Goal: Communication & Community: Answer question/provide support

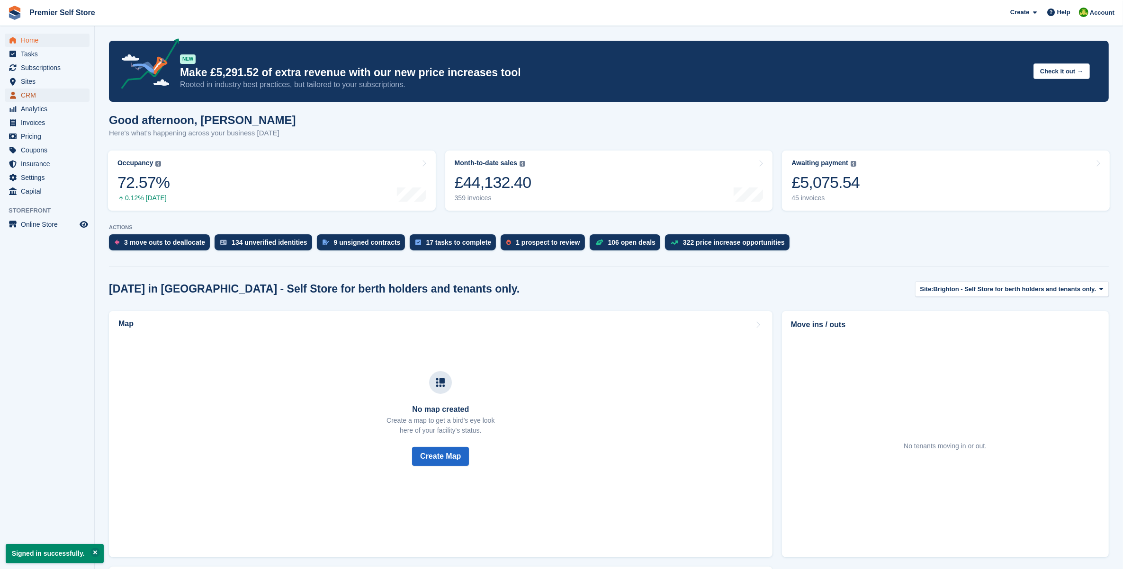
click at [59, 93] on span "CRM" at bounding box center [49, 95] width 57 height 13
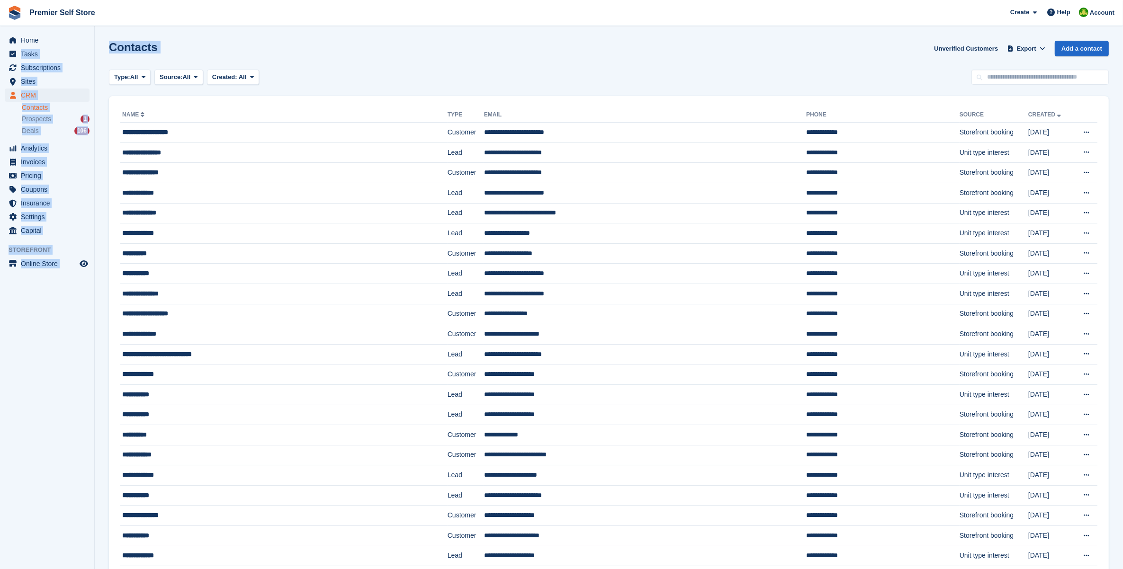
drag, startPoint x: 324, startPoint y: 76, endPoint x: 79, endPoint y: 32, distance: 249.7
drag, startPoint x: 79, startPoint y: 32, endPoint x: 231, endPoint y: 51, distance: 153.2
click at [238, 49] on div "Contacts Unverified Customers Export Export Contacts Export a CSV of all Contac…" at bounding box center [609, 54] width 1000 height 27
drag, startPoint x: 114, startPoint y: 38, endPoint x: 289, endPoint y: 53, distance: 175.8
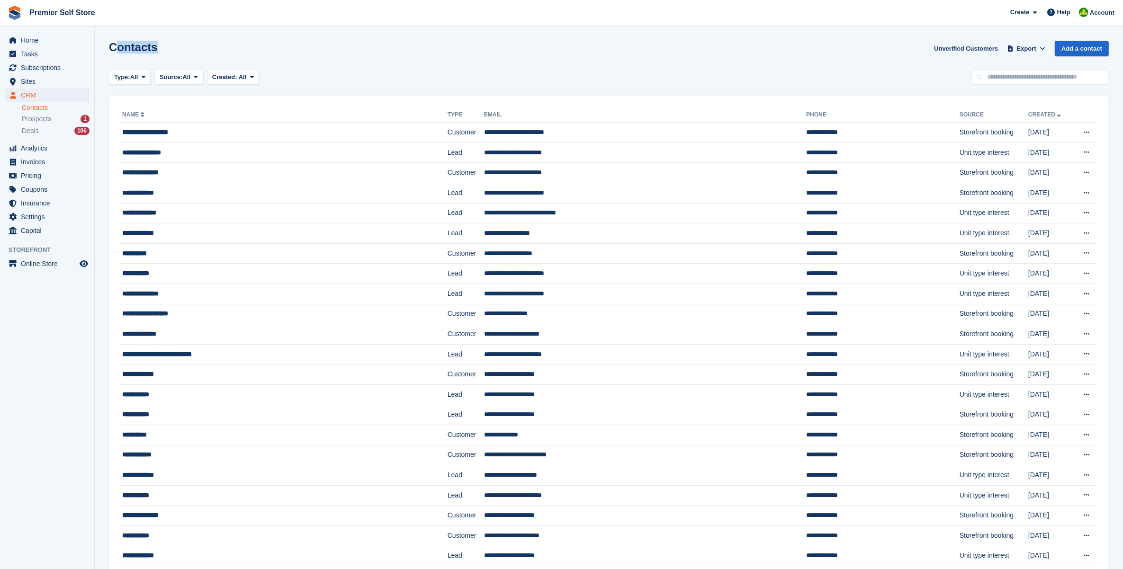
drag, startPoint x: 289, startPoint y: 53, endPoint x: 292, endPoint y: 70, distance: 17.7
click at [292, 70] on div "Type: All All Lead Customer Source: All All Storefront Backoffice Pre-Opening i…" at bounding box center [609, 78] width 1000 height 16
drag, startPoint x: 275, startPoint y: 84, endPoint x: 105, endPoint y: 44, distance: 175.2
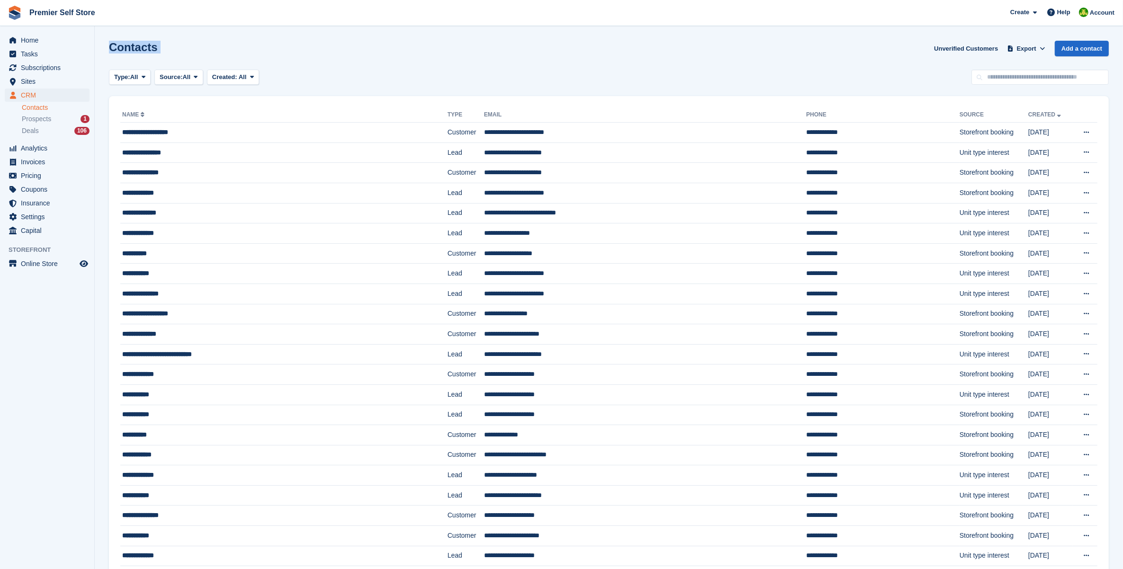
drag, startPoint x: 105, startPoint y: 44, endPoint x: 322, endPoint y: 68, distance: 218.7
click at [571, 56] on div "Contacts Unverified Customers Export Export Contacts Export a CSV of all Contac…" at bounding box center [609, 54] width 1000 height 27
click at [41, 105] on link "Contacts" at bounding box center [56, 107] width 68 height 9
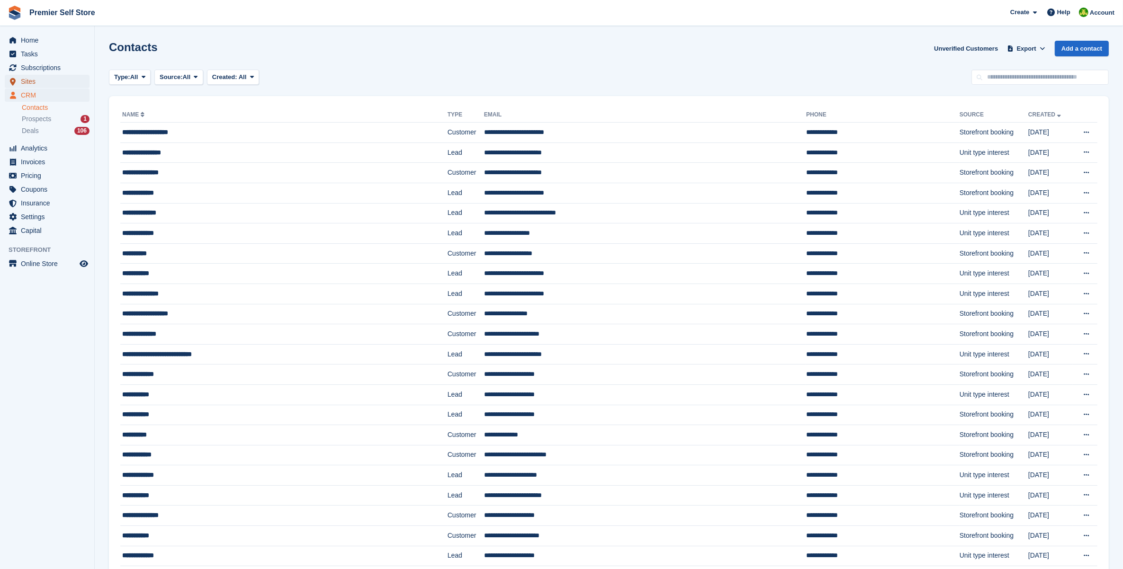
click at [44, 81] on span "Sites" at bounding box center [49, 81] width 57 height 13
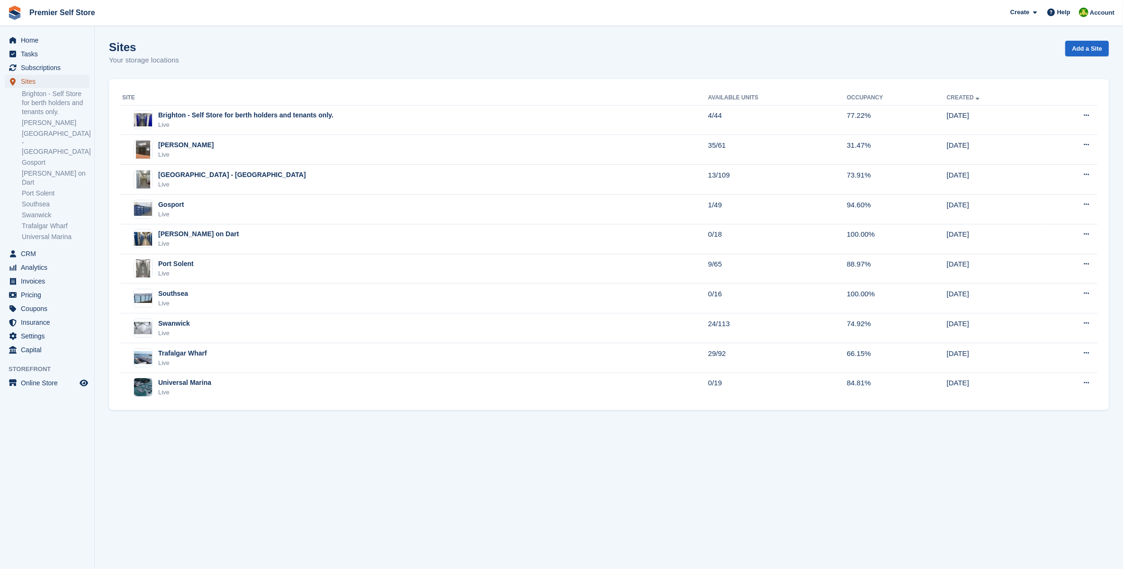
click at [38, 81] on span "Sites" at bounding box center [49, 81] width 57 height 13
click at [23, 247] on span "CRM" at bounding box center [49, 253] width 57 height 13
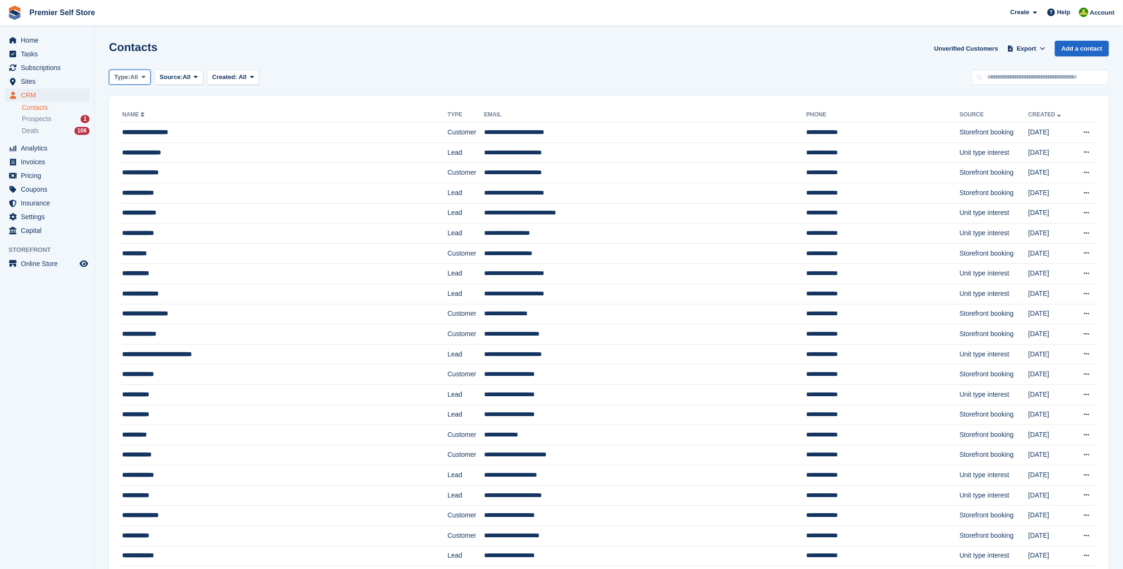
click at [142, 76] on span at bounding box center [144, 77] width 8 height 8
click at [173, 79] on span "Source:" at bounding box center [171, 76] width 23 height 9
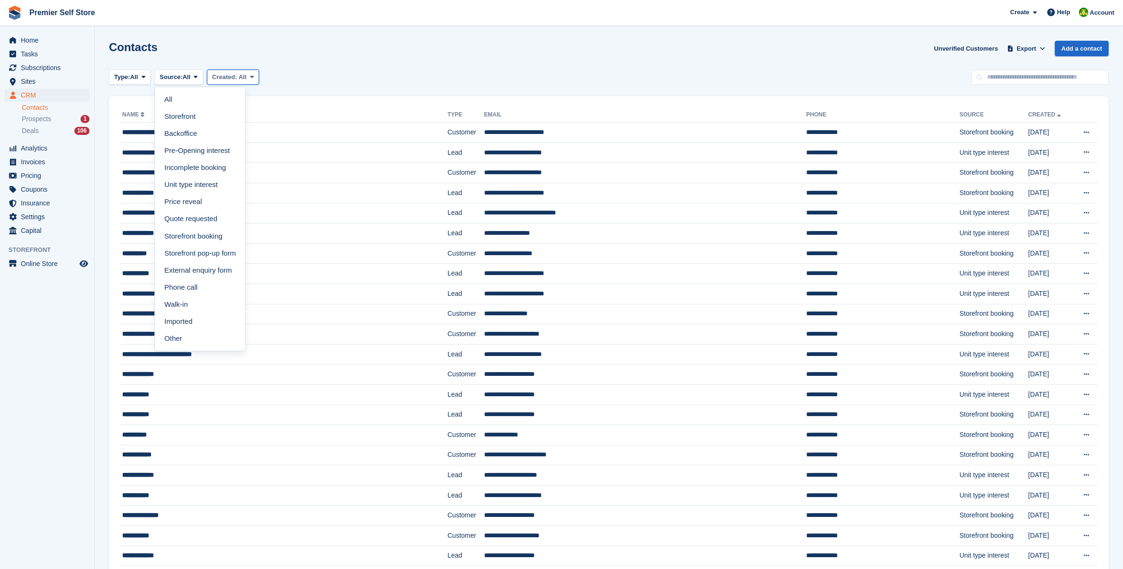
click at [232, 73] on span "Created:" at bounding box center [224, 76] width 25 height 7
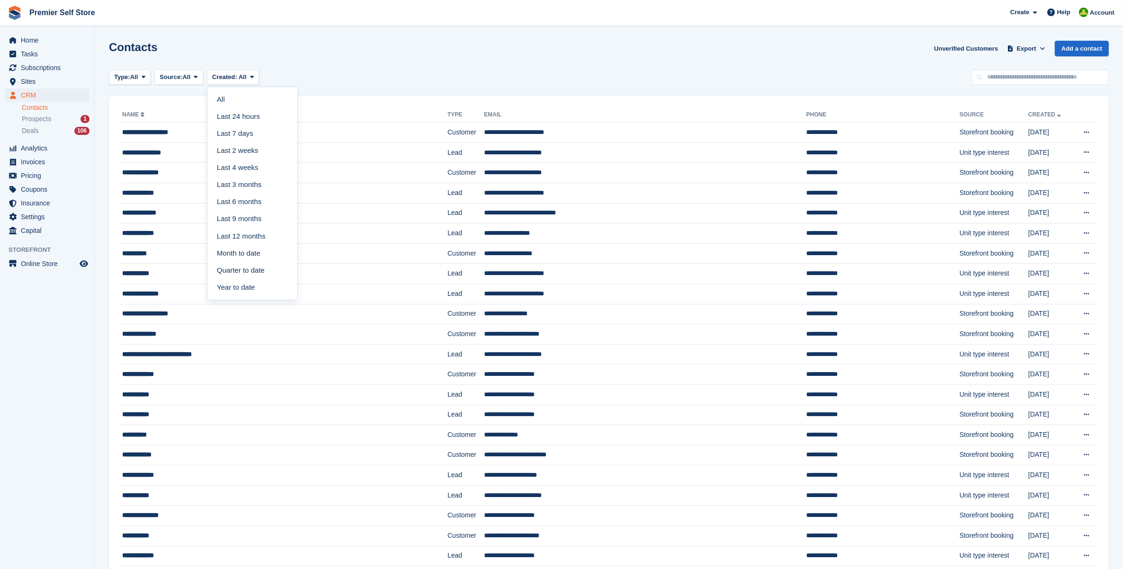
click at [335, 72] on div "Type: All All Lead Customer Source: All All Storefront Backoffice Pre-Opening i…" at bounding box center [609, 78] width 1000 height 16
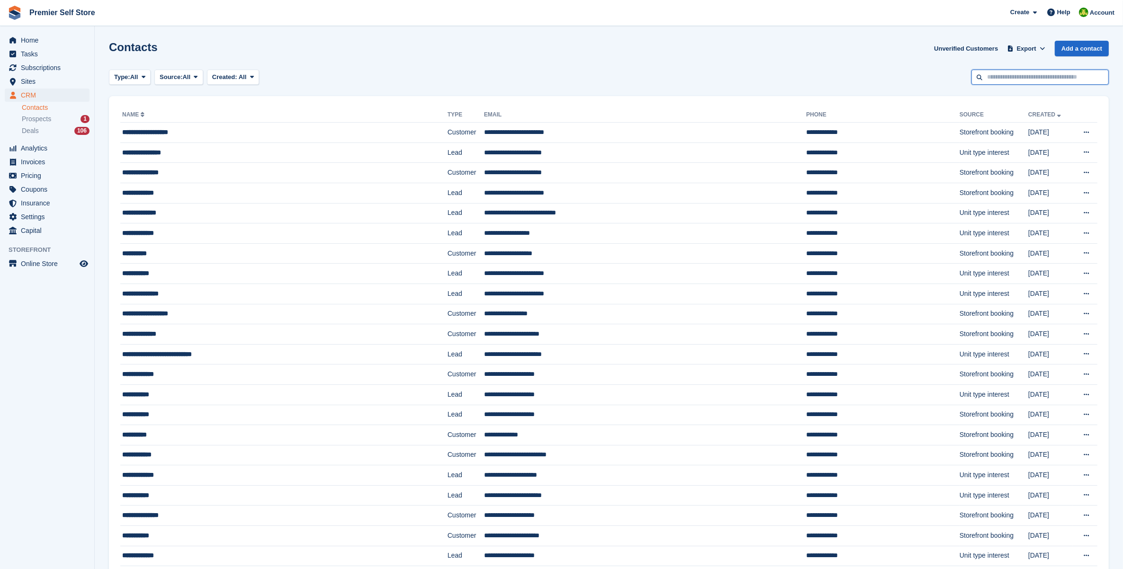
click at [1025, 78] on input "text" at bounding box center [1039, 78] width 137 height 16
type input "*****"
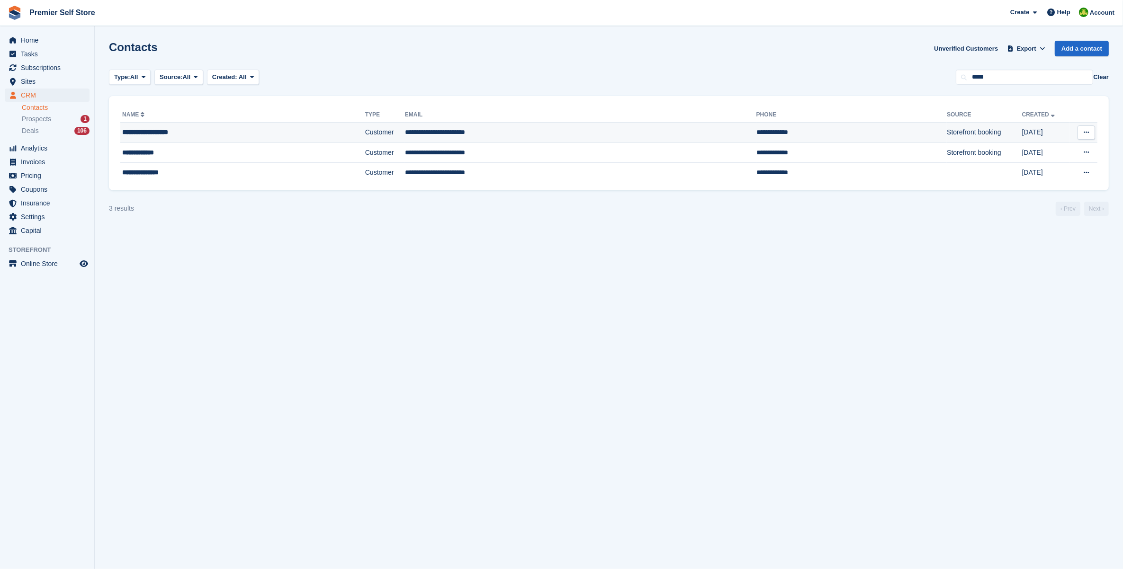
click at [551, 141] on td "**********" at bounding box center [580, 133] width 351 height 20
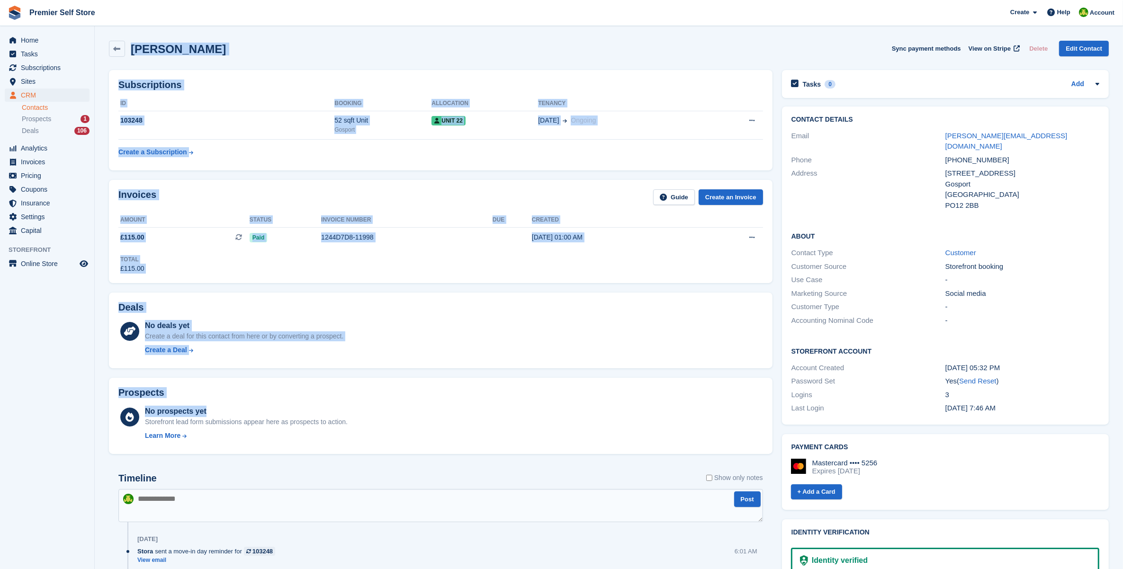
drag, startPoint x: 169, startPoint y: 70, endPoint x: 519, endPoint y: 415, distance: 491.9
click at [519, 415] on div "Nicola Bayley-Miles Sync payment methods View on Stripe Delete Edit Contact Sub…" at bounding box center [609, 430] width 1000 height 788
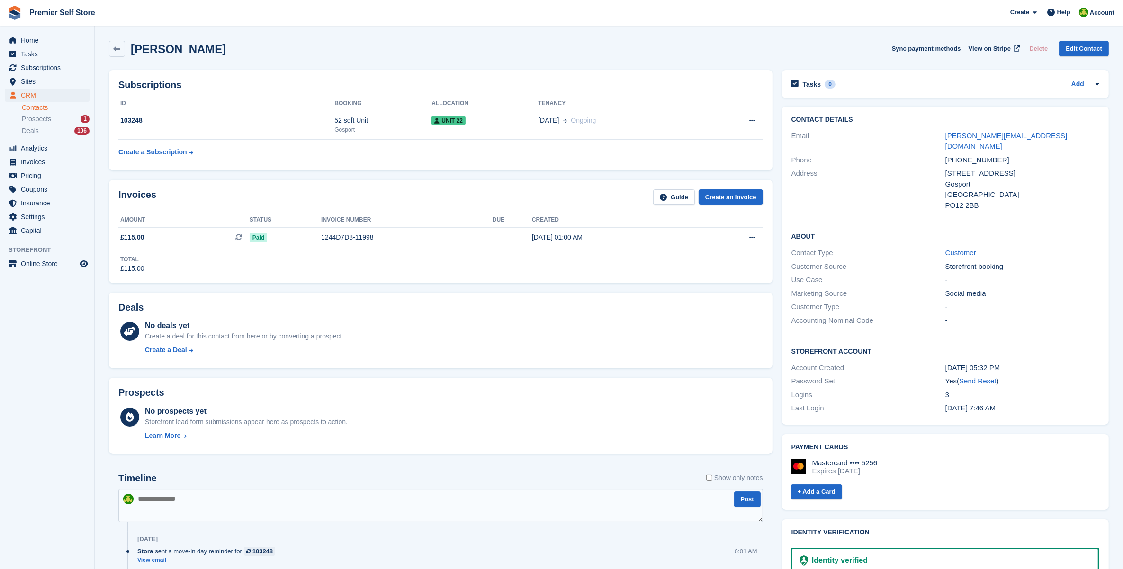
drag, startPoint x: 519, startPoint y: 415, endPoint x: 495, endPoint y: 466, distance: 56.4
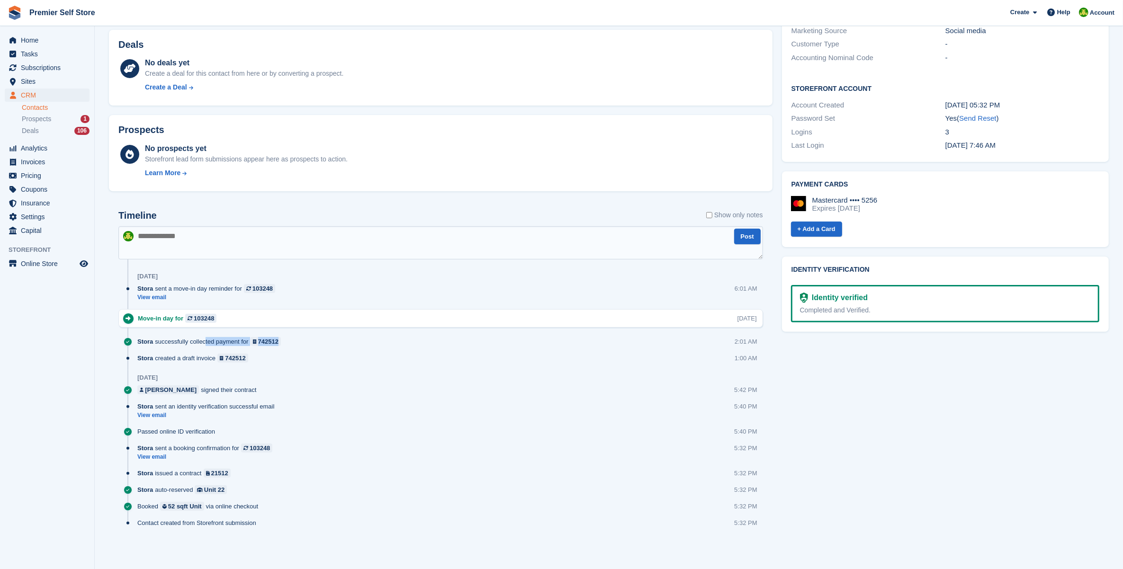
drag, startPoint x: 318, startPoint y: 350, endPoint x: 200, endPoint y: 344, distance: 118.1
click at [200, 344] on div "Stora successfully collected payment for 742512 2:01 AM" at bounding box center [450, 345] width 626 height 17
drag, startPoint x: 200, startPoint y: 344, endPoint x: 354, endPoint y: 356, distance: 154.3
click at [354, 356] on div "Stora created a draft invoice 742512 1:00 AM" at bounding box center [450, 362] width 626 height 17
click at [157, 301] on link "View email" at bounding box center [208, 298] width 143 height 8
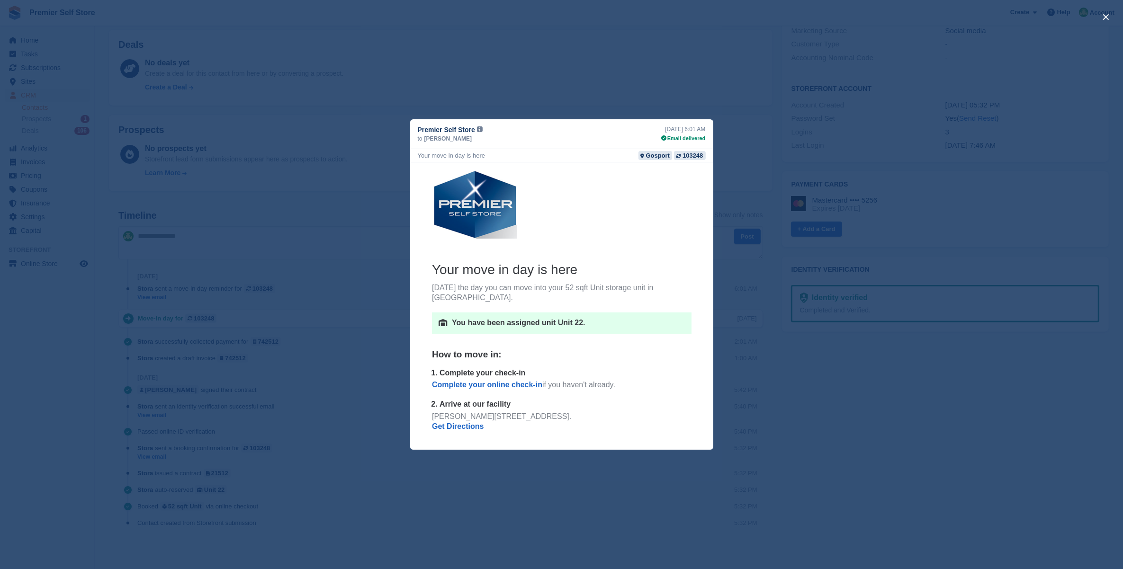
scroll to position [59, 0]
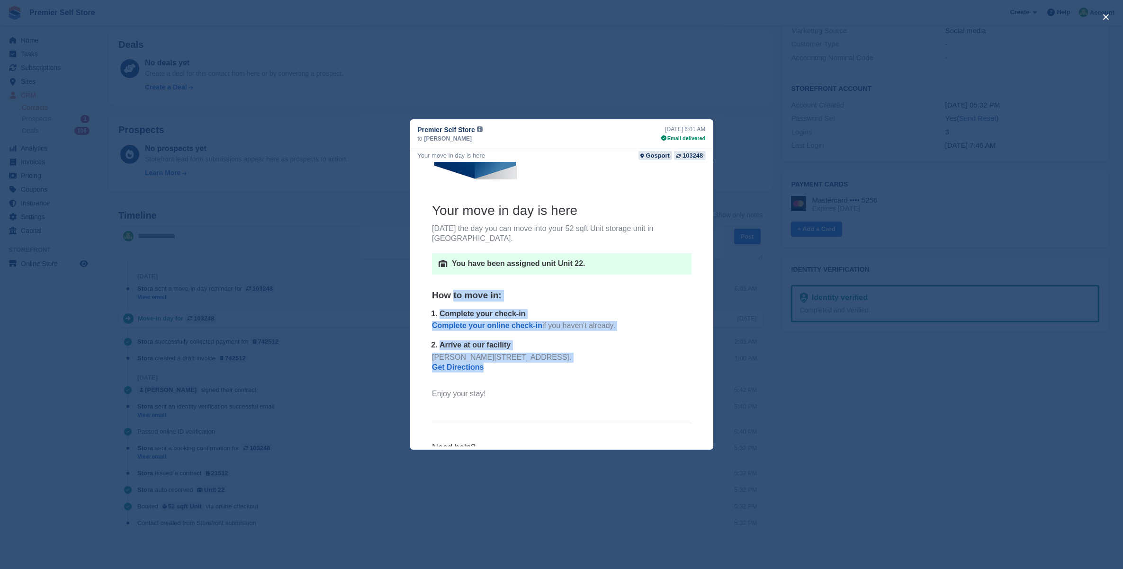
drag, startPoint x: 504, startPoint y: 360, endPoint x: 450, endPoint y: 287, distance: 90.5
click at [450, 287] on th "Your move in day is here Today's the day you can move into your 52 sqft Unit st…" at bounding box center [561, 305] width 260 height 206
drag, startPoint x: 450, startPoint y: 287, endPoint x: 541, endPoint y: 363, distance: 118.4
click at [542, 365] on div "Mumby Road, Gosport, PO12 1AH. Get Directions" at bounding box center [561, 366] width 260 height 29
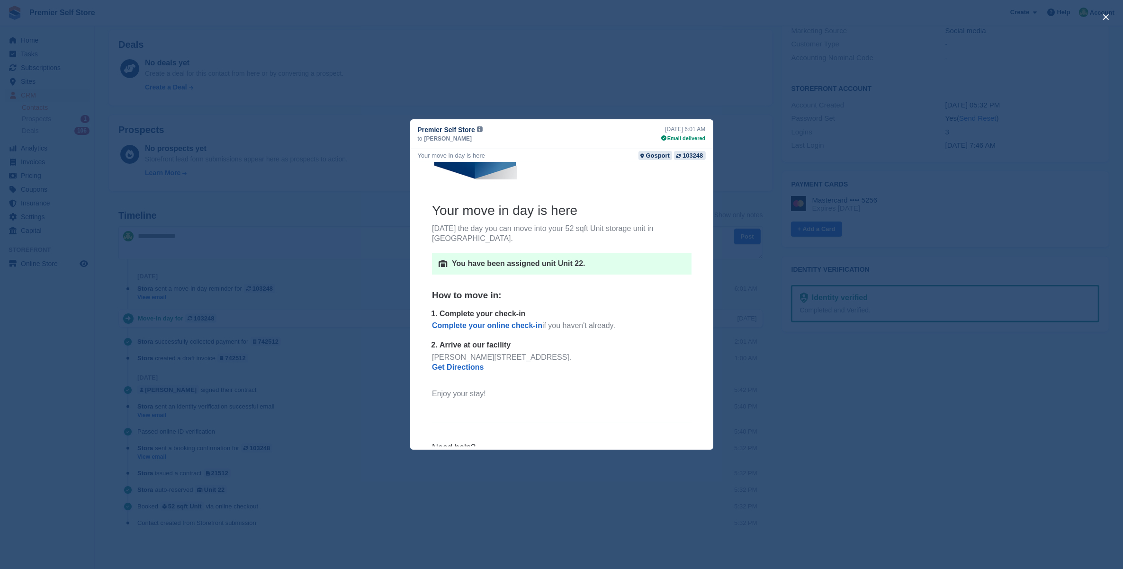
click at [417, 259] on center "Your move in day is here Today's the day you can move into your 52 sqft Unit st…" at bounding box center [561, 299] width 303 height 392
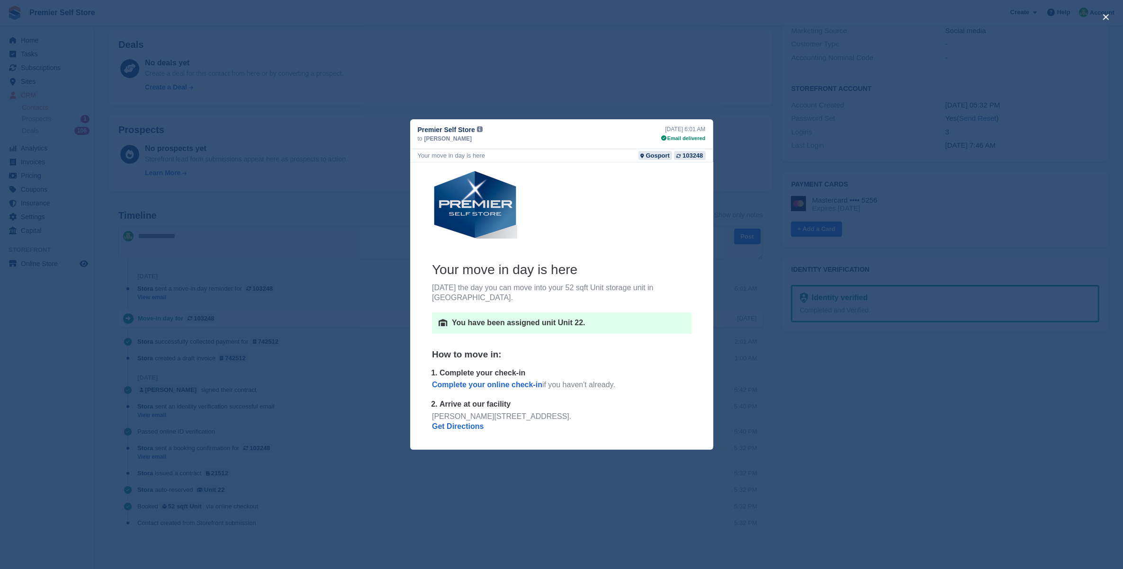
scroll to position [98, 0]
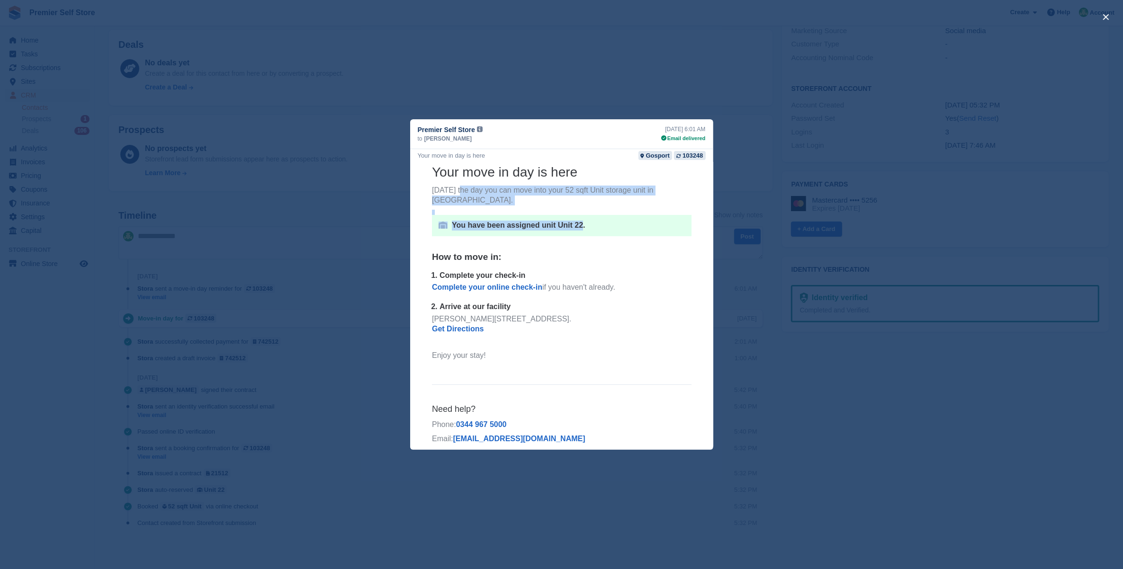
drag, startPoint x: 502, startPoint y: 208, endPoint x: 580, endPoint y: 225, distance: 80.0
click at [580, 225] on th "Your move in day is here Today's the day you can move into your 52 sqft Unit st…" at bounding box center [561, 266] width 260 height 206
click at [532, 220] on p "You have been assigned unit Unit 22." at bounding box center [567, 225] width 233 height 10
drag, startPoint x: 577, startPoint y: 222, endPoint x: 487, endPoint y: 226, distance: 90.1
click at [488, 226] on th "Your move in day is here Today's the day you can move into your 52 sqft Unit st…" at bounding box center [561, 266] width 260 height 206
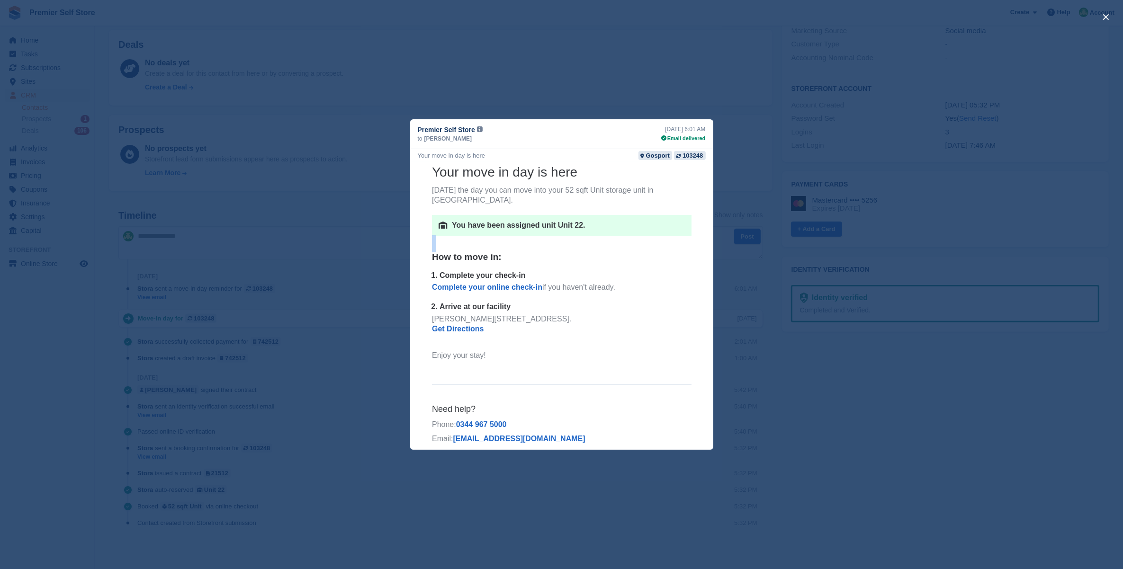
click at [487, 236] on td at bounding box center [561, 243] width 260 height 15
drag, startPoint x: 450, startPoint y: 261, endPoint x: 610, endPoint y: 268, distance: 160.2
click at [610, 270] on p "Complete your check-in" at bounding box center [565, 275] width 252 height 10
drag, startPoint x: 610, startPoint y: 268, endPoint x: 624, endPoint y: 269, distance: 14.3
click at [623, 270] on p "Complete your check-in" at bounding box center [565, 275] width 252 height 10
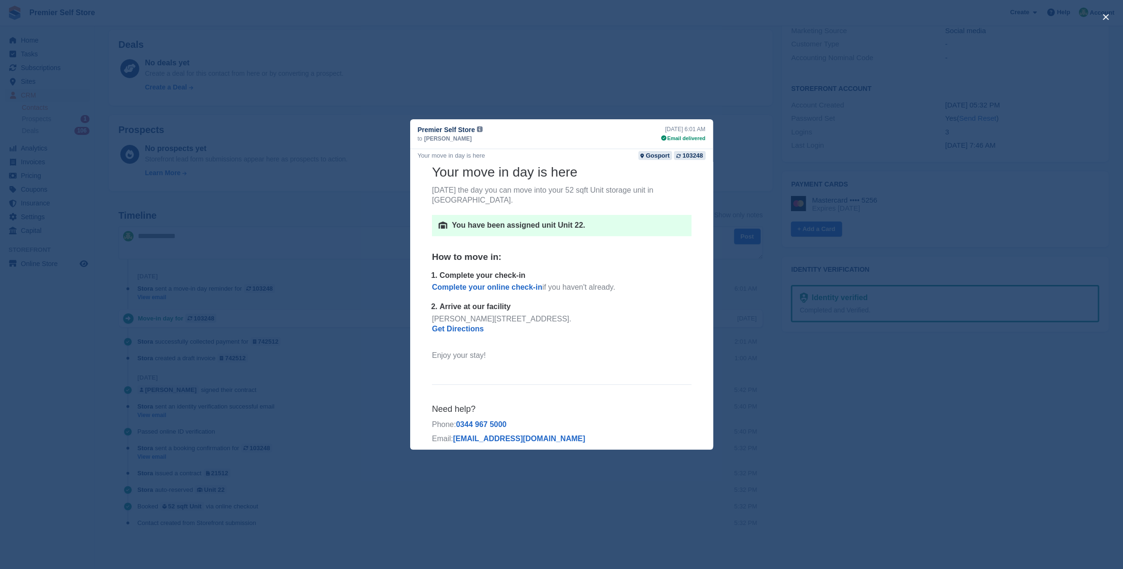
drag, startPoint x: 542, startPoint y: 282, endPoint x: 442, endPoint y: 291, distance: 99.9
click at [442, 291] on ol "Complete your check-in Complete your online check-in if you haven't already. Ar…" at bounding box center [561, 306] width 260 height 73
drag, startPoint x: 442, startPoint y: 291, endPoint x: 518, endPoint y: 347, distance: 94.1
click at [518, 350] on p "Enjoy your stay!" at bounding box center [561, 355] width 260 height 10
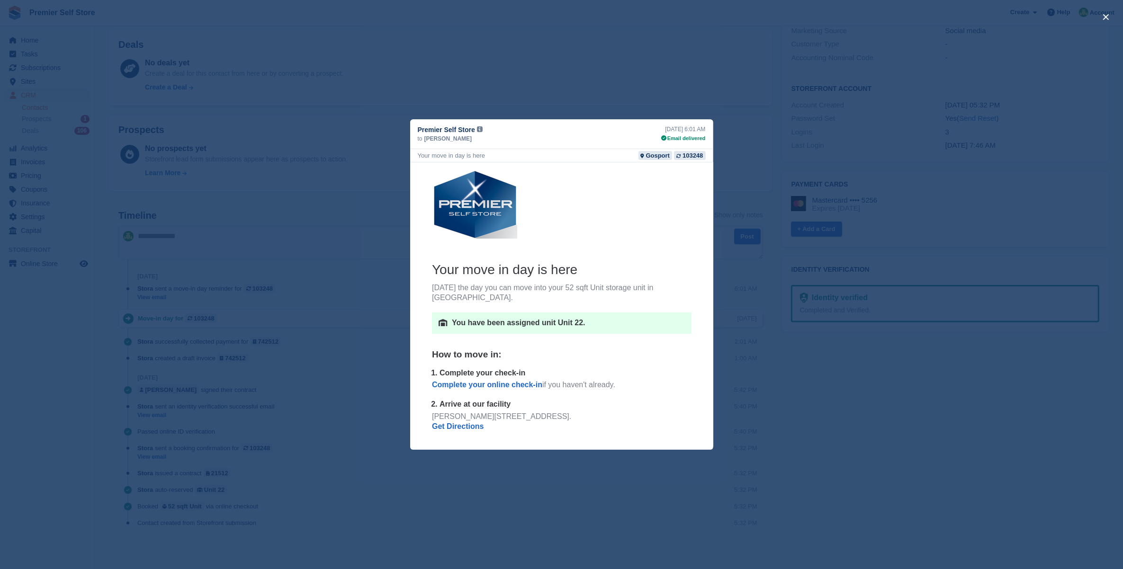
click at [236, 183] on div "close" at bounding box center [561, 284] width 1123 height 569
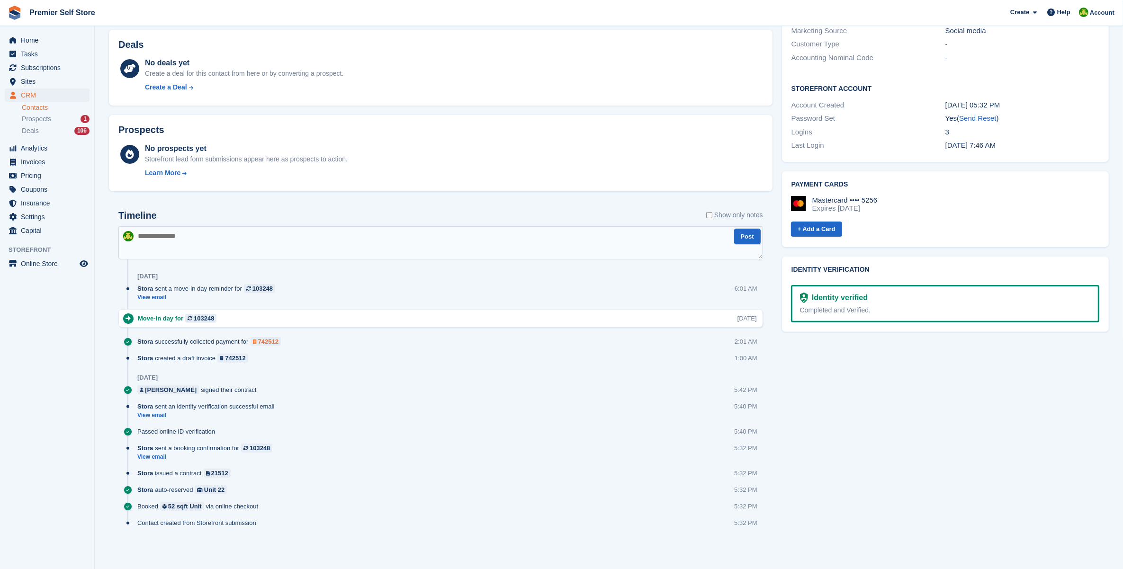
click at [264, 341] on div "742512" at bounding box center [268, 341] width 20 height 9
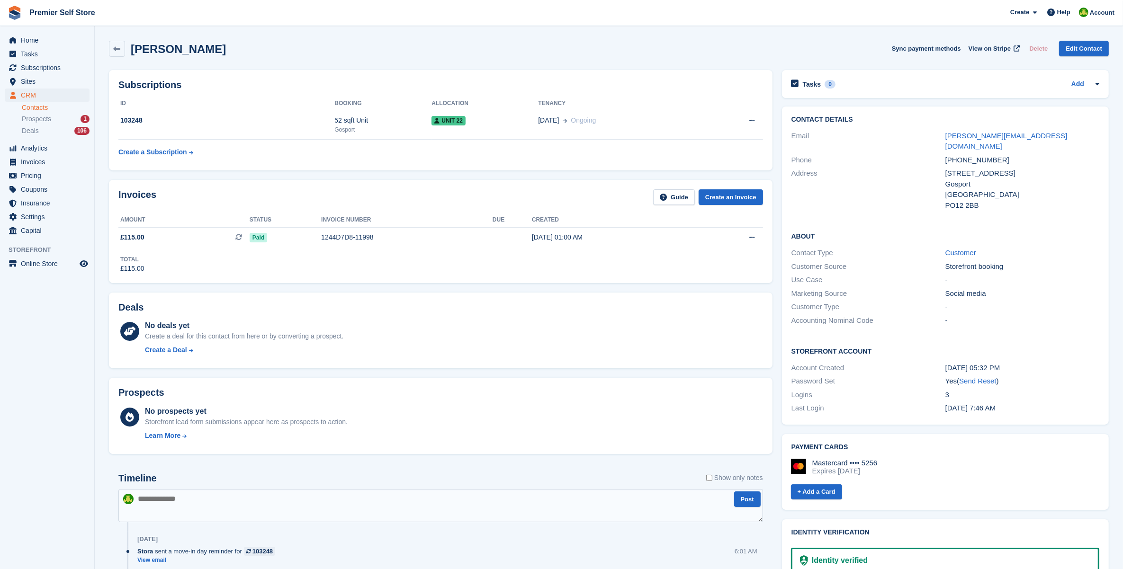
click at [165, 50] on h2 "[PERSON_NAME]" at bounding box center [178, 49] width 95 height 13
copy div "[PERSON_NAME]-Miles Sync payment methods View on Stripe Delete Edit Contact"
click at [341, 45] on div "[PERSON_NAME] Sync payment methods View on Stripe Delete Edit Contact" at bounding box center [609, 49] width 1000 height 16
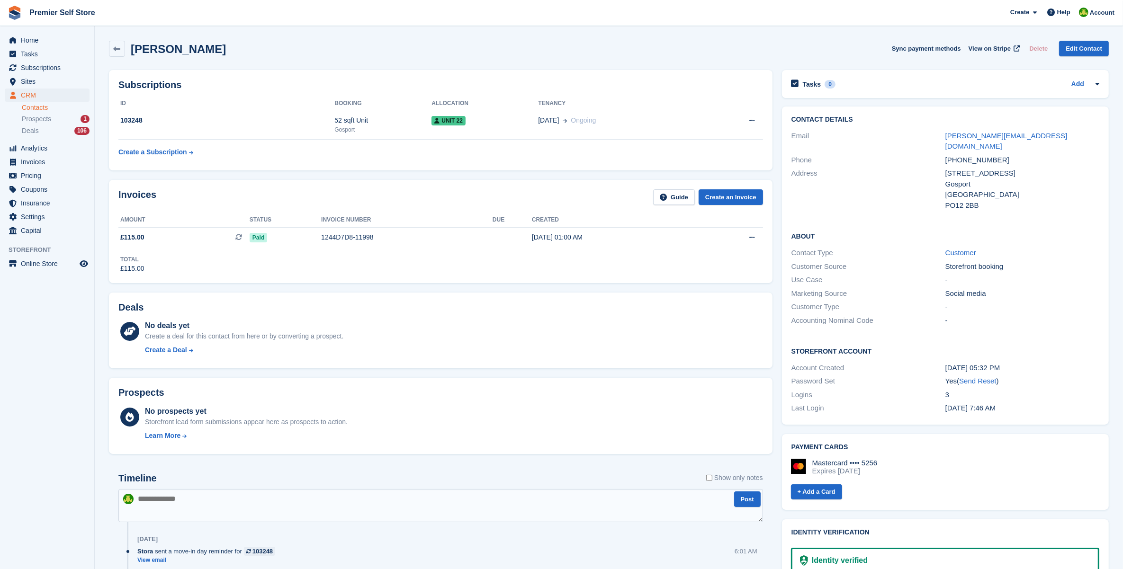
click at [450, 69] on div "Subscriptions ID Booking Allocation Tenancy 103248 52 sqft Unit Gosport Unit 22…" at bounding box center [440, 120] width 673 height 110
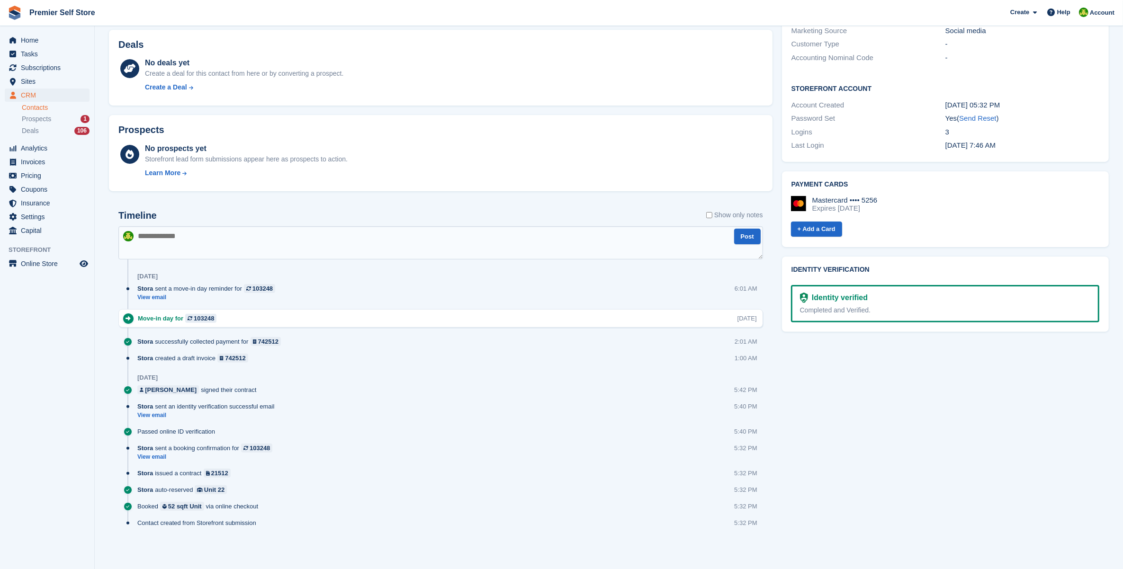
click at [207, 225] on div "Timeline Show only notes Post [DATE] [PERSON_NAME] sent a move-in day reminder …" at bounding box center [440, 372] width 645 height 325
click at [207, 233] on textarea at bounding box center [440, 242] width 645 height 33
type textarea "**********"
click at [744, 242] on button "Post" at bounding box center [747, 237] width 27 height 16
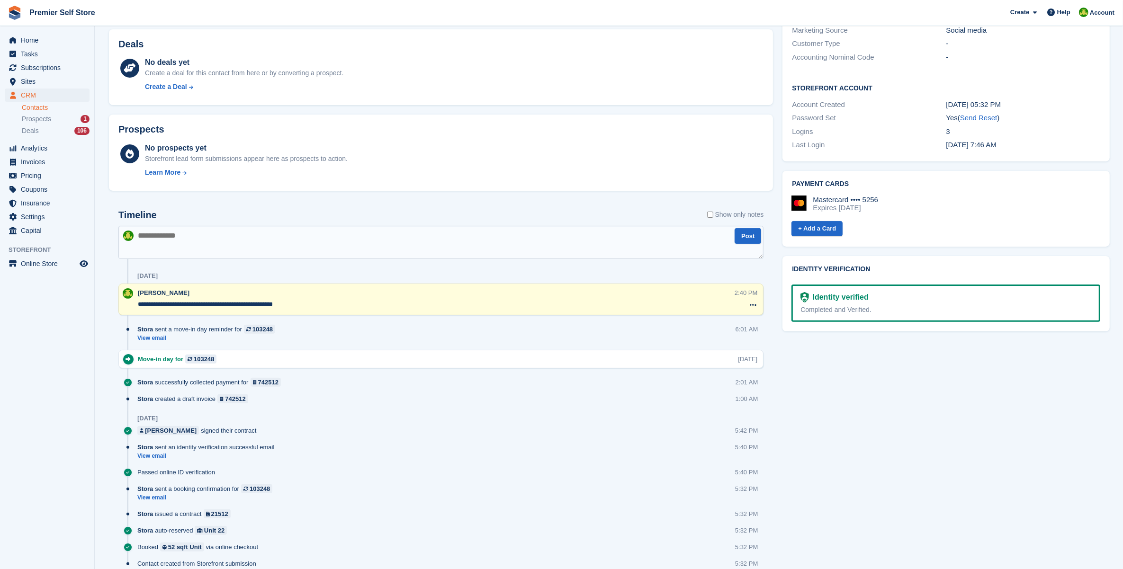
scroll to position [0, 0]
